Goal: Transaction & Acquisition: Purchase product/service

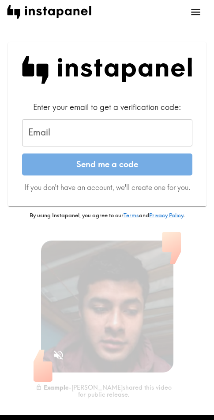
click at [93, 130] on input "Email" at bounding box center [107, 132] width 170 height 27
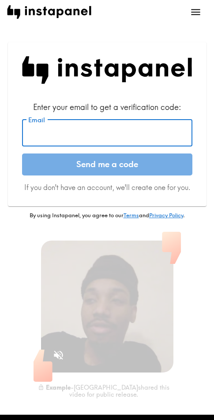
click at [69, 125] on input "Email" at bounding box center [107, 132] width 170 height 27
paste input "[EMAIL_ADDRESS][DOMAIN_NAME]"
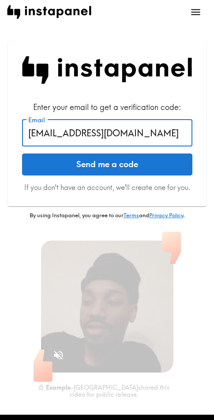
type input "[EMAIL_ADDRESS][DOMAIN_NAME]"
click at [109, 161] on button "Send me a code" at bounding box center [107, 165] width 170 height 22
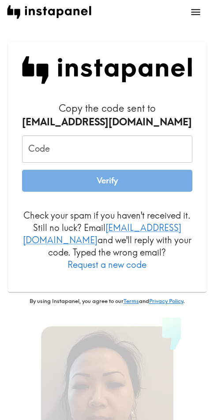
click at [77, 150] on input "Code" at bounding box center [107, 149] width 170 height 27
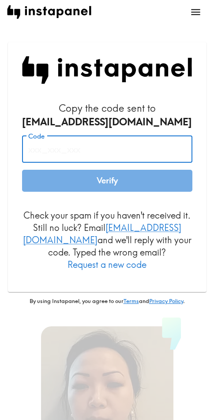
paste input "4M4_tUp_iAp"
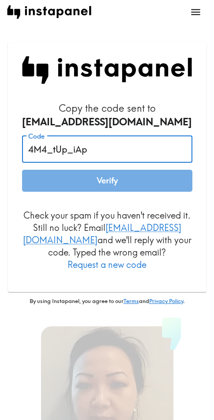
type input "4M4_tUp_iAp"
click at [104, 178] on button "Verify" at bounding box center [107, 181] width 170 height 22
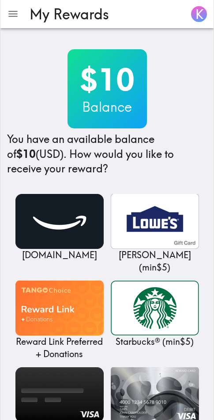
drag, startPoint x: 177, startPoint y: 61, endPoint x: 196, endPoint y: 65, distance: 19.8
click at [177, 60] on div "$10 Balance You have an available balance of $10 (USD) . How would you like to …" at bounding box center [106, 112] width 199 height 127
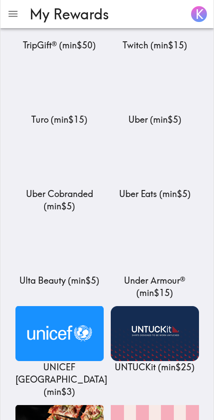
scroll to position [10538, 0]
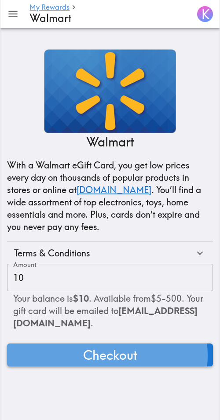
click at [98, 356] on span "Checkout" at bounding box center [110, 355] width 54 height 18
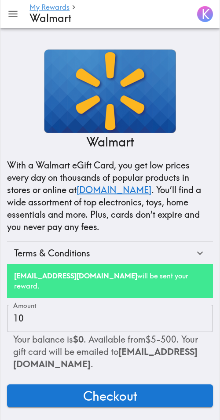
click at [157, 18] on h4 "Walmart" at bounding box center [107, 18] width 157 height 13
